Goal: Find specific page/section: Find specific page/section

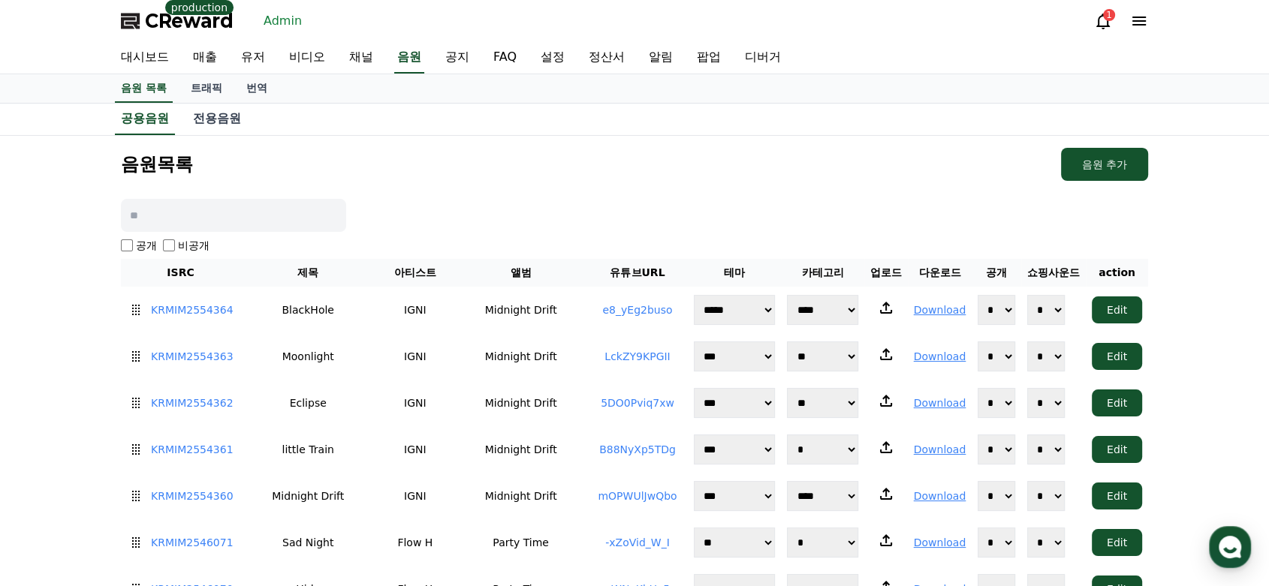
click at [281, 17] on link "Admin" at bounding box center [283, 21] width 50 height 24
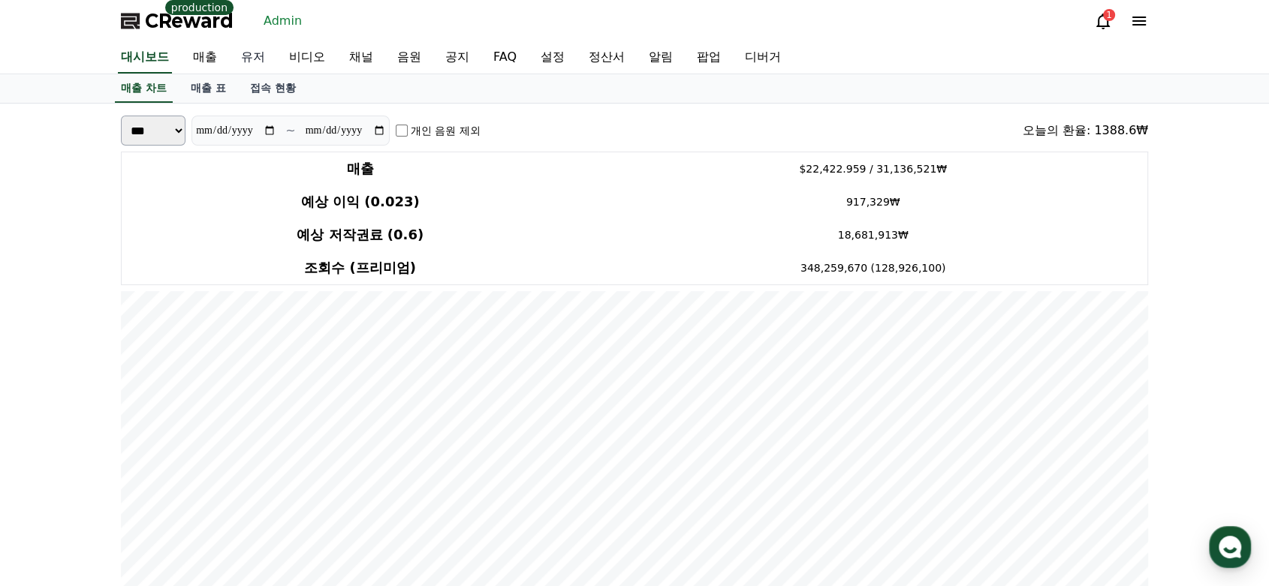
click at [259, 53] on link "유저" at bounding box center [253, 58] width 48 height 32
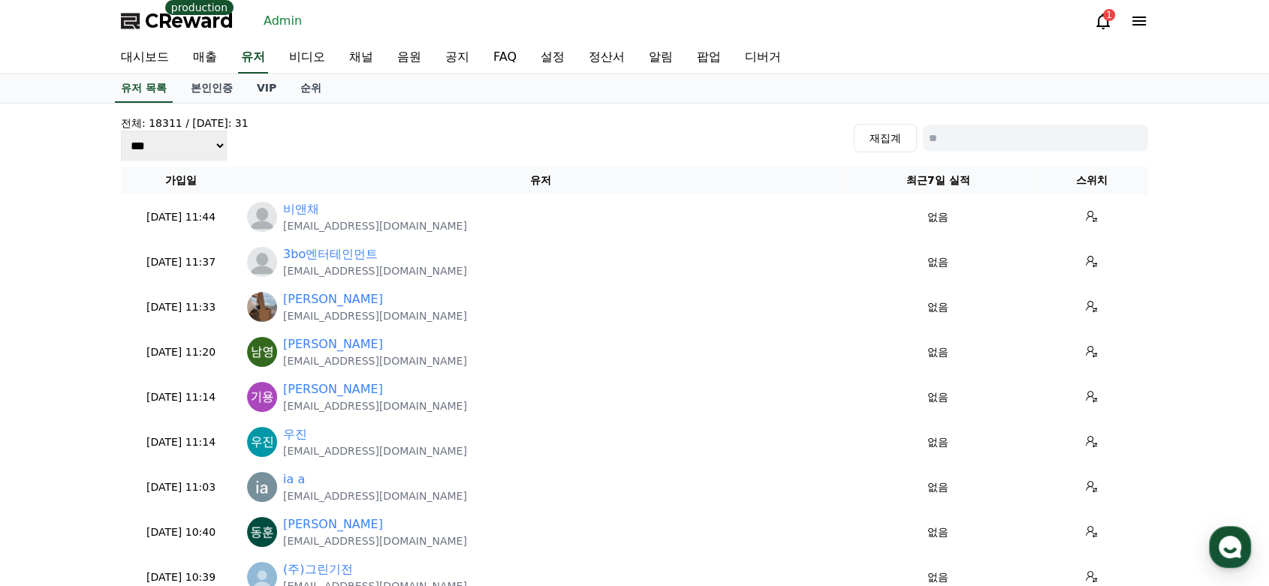
click at [399, 134] on div "전체: 18311 / [DATE]: 31 *** *** *** 재집계" at bounding box center [634, 138] width 1027 height 45
click at [401, 54] on link "음원" at bounding box center [409, 58] width 48 height 32
